Goal: Transaction & Acquisition: Purchase product/service

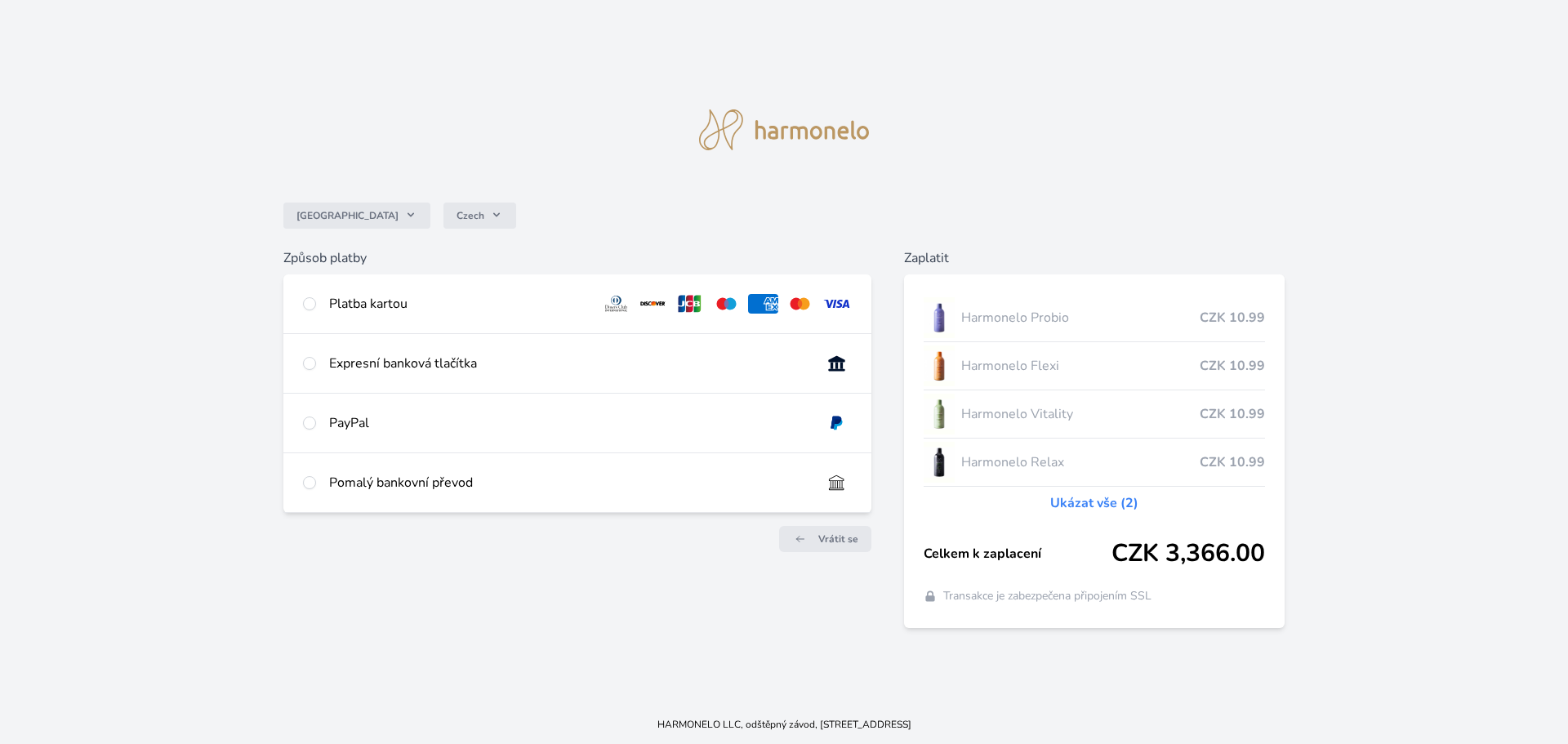
click at [390, 312] on div "Platba kartou" at bounding box center [459, 304] width 260 height 20
radio input "true"
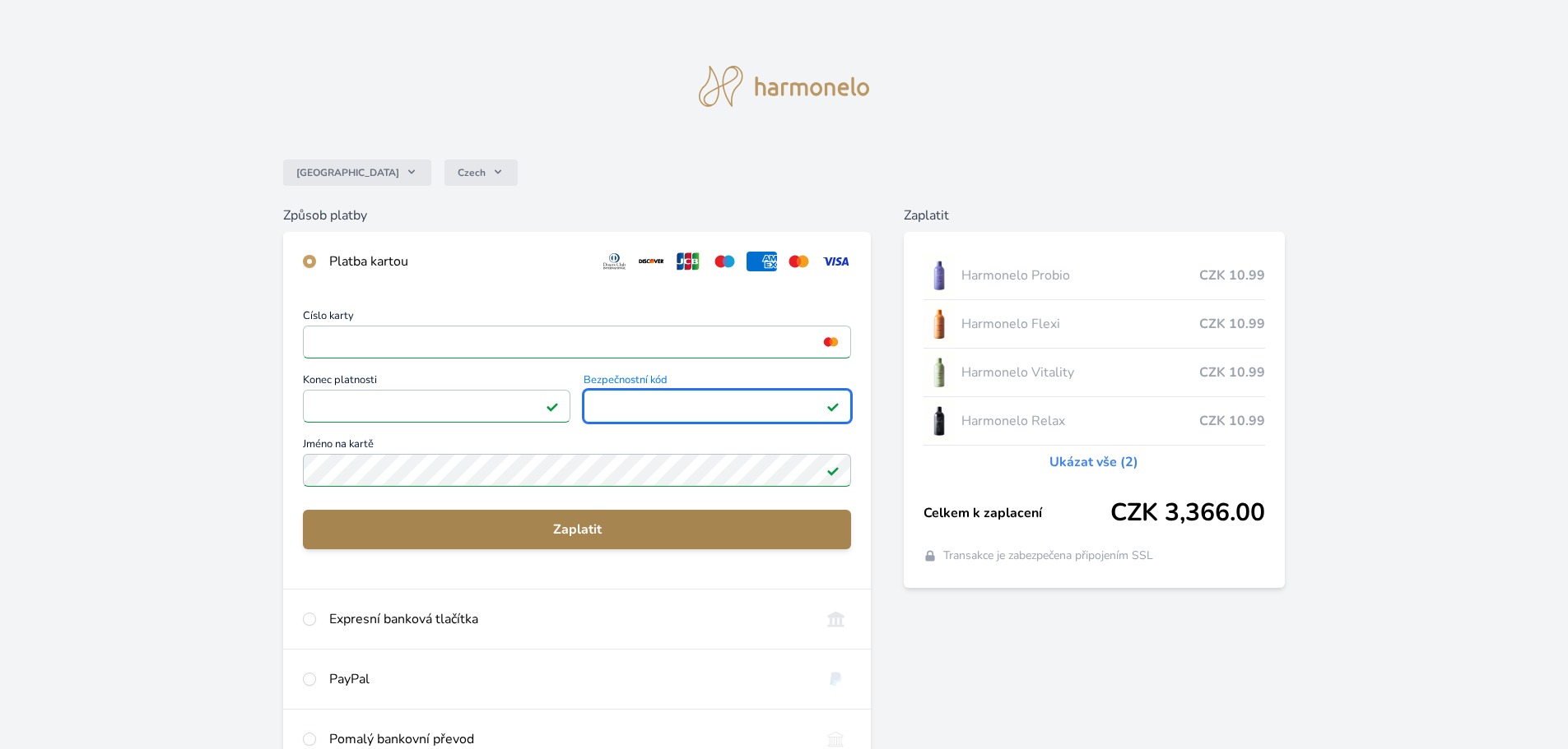
click at [606, 533] on span "Zaplatit" at bounding box center [577, 530] width 522 height 20
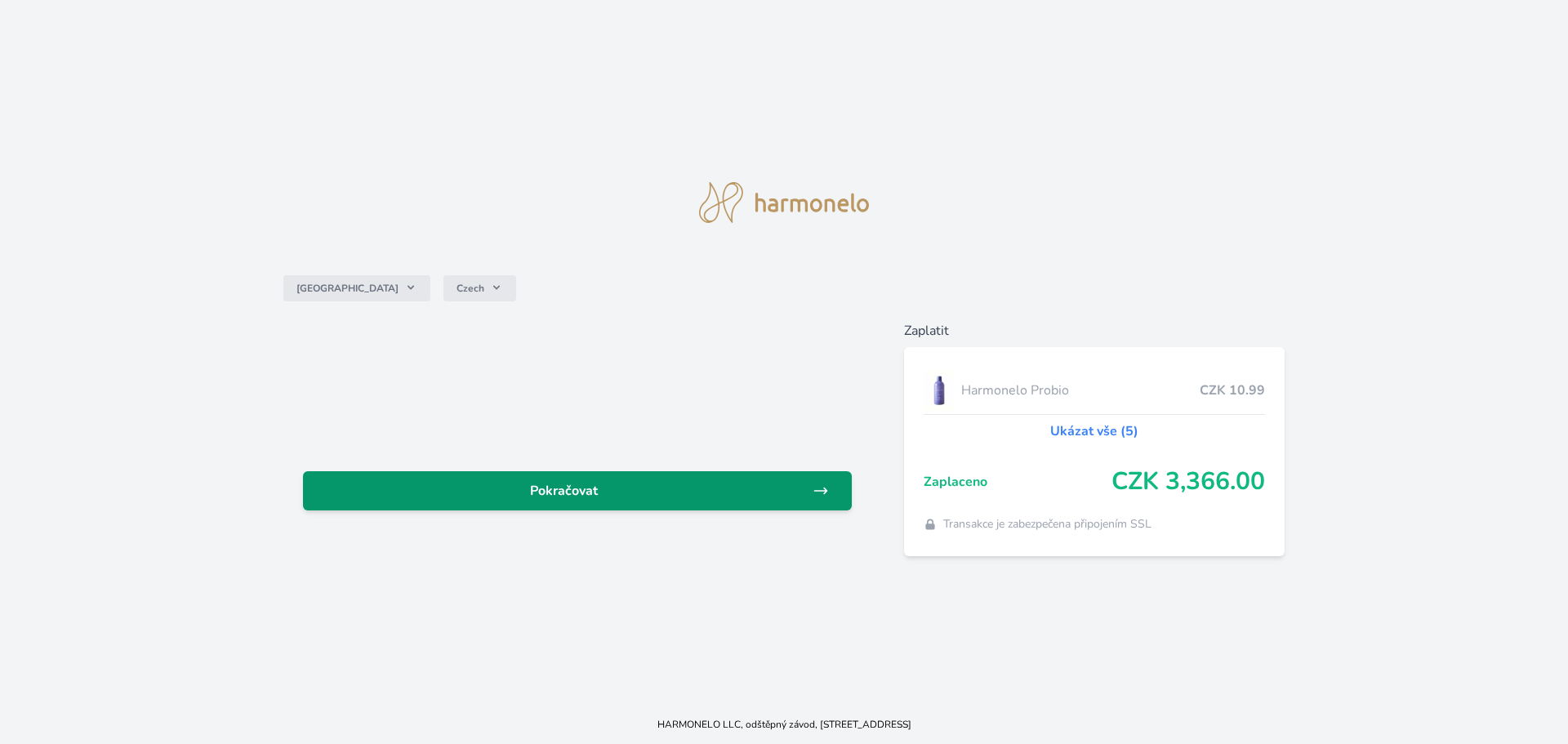
click at [627, 498] on span "Pokračovat" at bounding box center [565, 491] width 497 height 20
